Goal: Check status: Check status

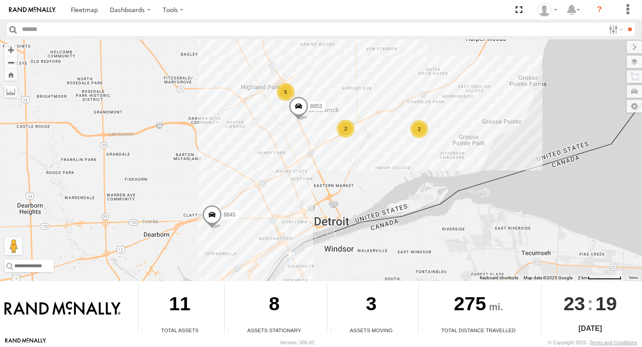
click at [340, 129] on div "2" at bounding box center [346, 129] width 18 height 18
